Goal: Task Accomplishment & Management: Manage account settings

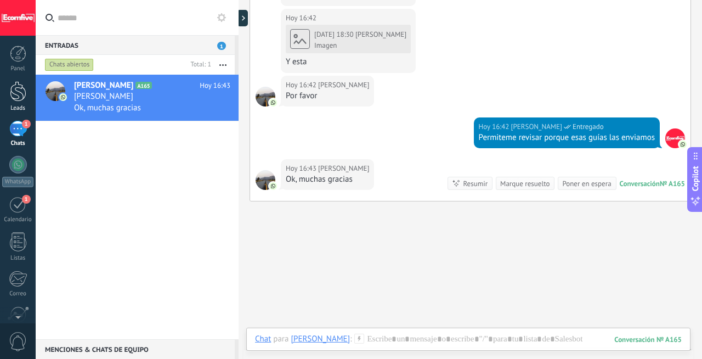
click at [19, 89] on div at bounding box center [18, 91] width 16 height 20
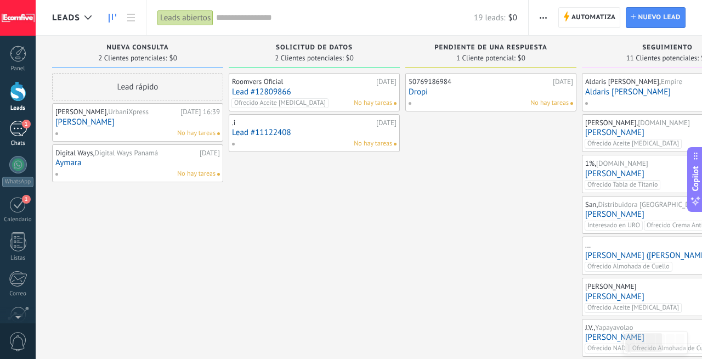
click at [5, 127] on link "1 Chats" at bounding box center [18, 134] width 36 height 26
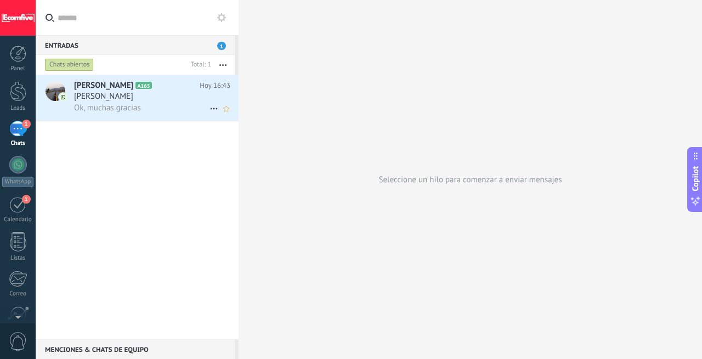
click at [207, 107] on icon at bounding box center [213, 108] width 13 height 13
click at [183, 107] on div at bounding box center [351, 179] width 702 height 359
click at [183, 107] on div "Ok, muchas gracias" at bounding box center [152, 108] width 156 height 12
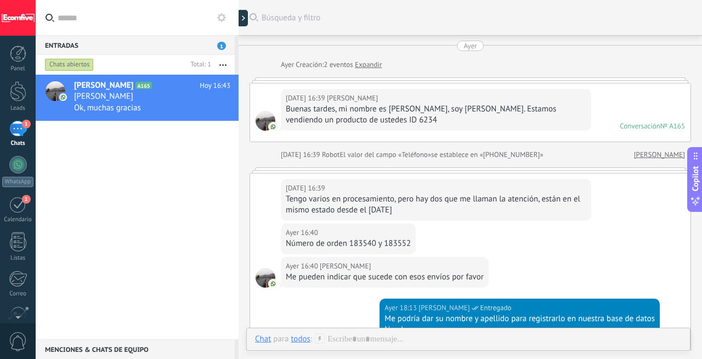
scroll to position [1487, 0]
